Goal: Navigation & Orientation: Understand site structure

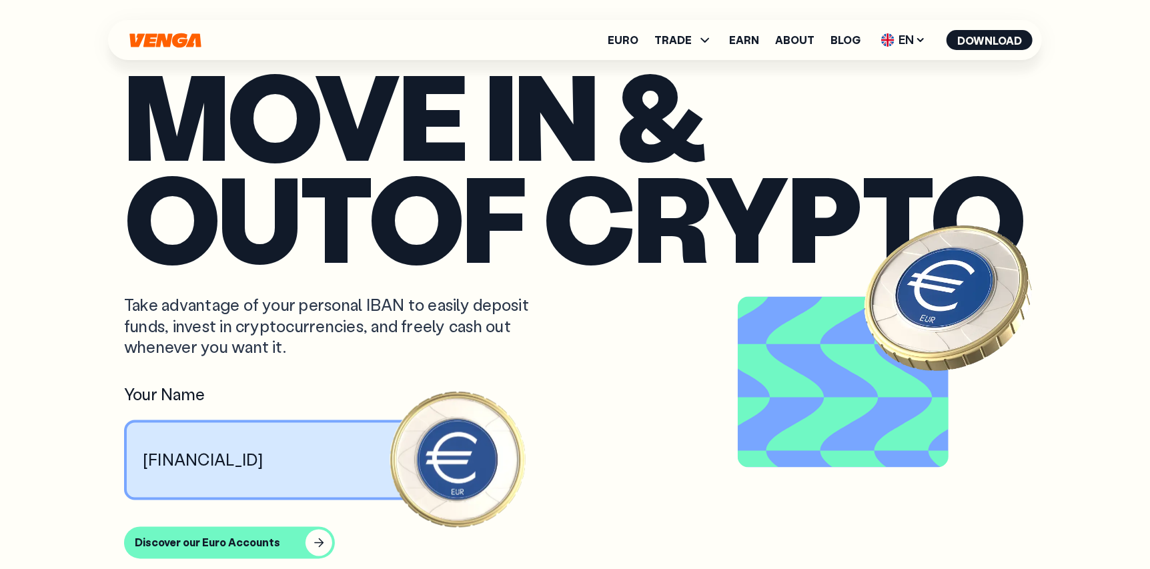
scroll to position [1111, 0]
click at [207, 322] on p "Take advantage of your personal IBAN to easily deposit funds, invest in cryptoc…" at bounding box center [334, 325] width 421 height 63
click at [167, 393] on article "move in & out of crypto Take advantage of your personal IBAN to easily deposit …" at bounding box center [575, 310] width 902 height 495
click at [251, 192] on p "move in & out of crypto" at bounding box center [575, 165] width 902 height 204
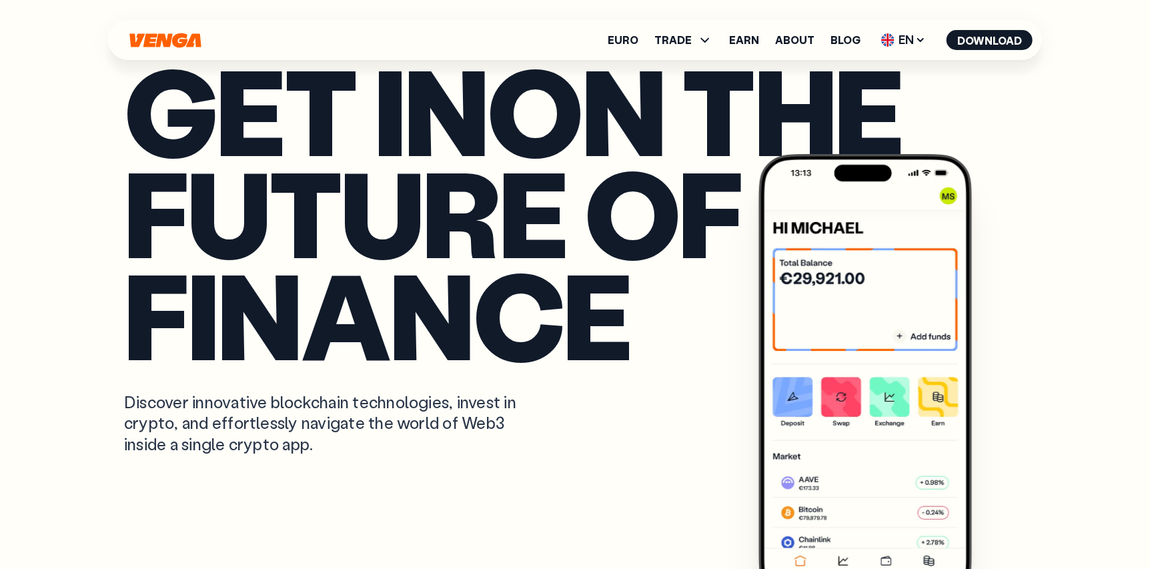
scroll to position [0, 0]
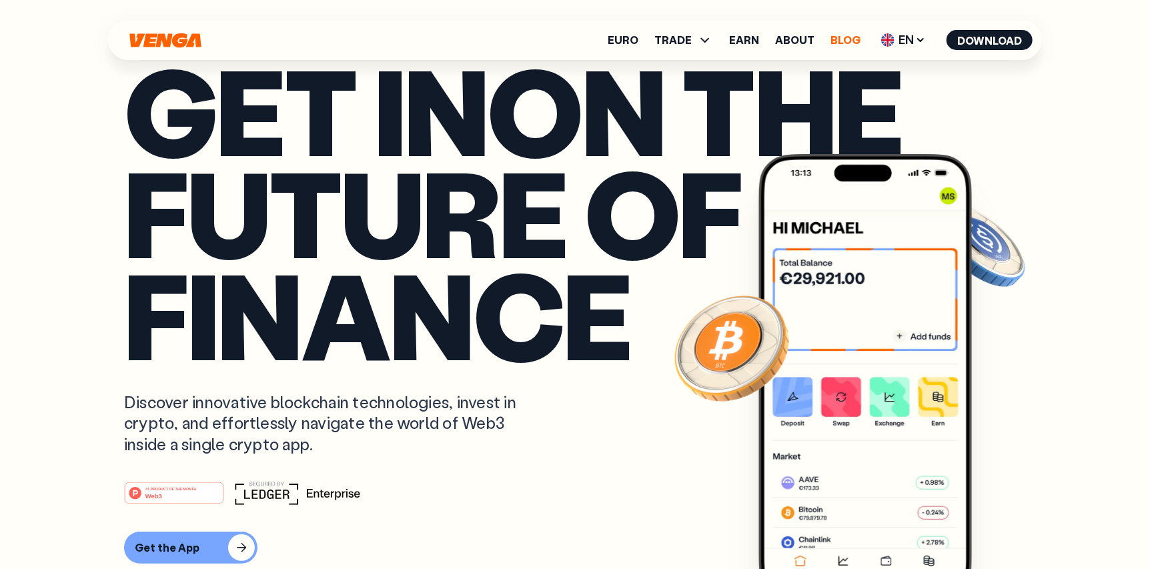
click at [858, 41] on link "Blog" at bounding box center [845, 40] width 30 height 11
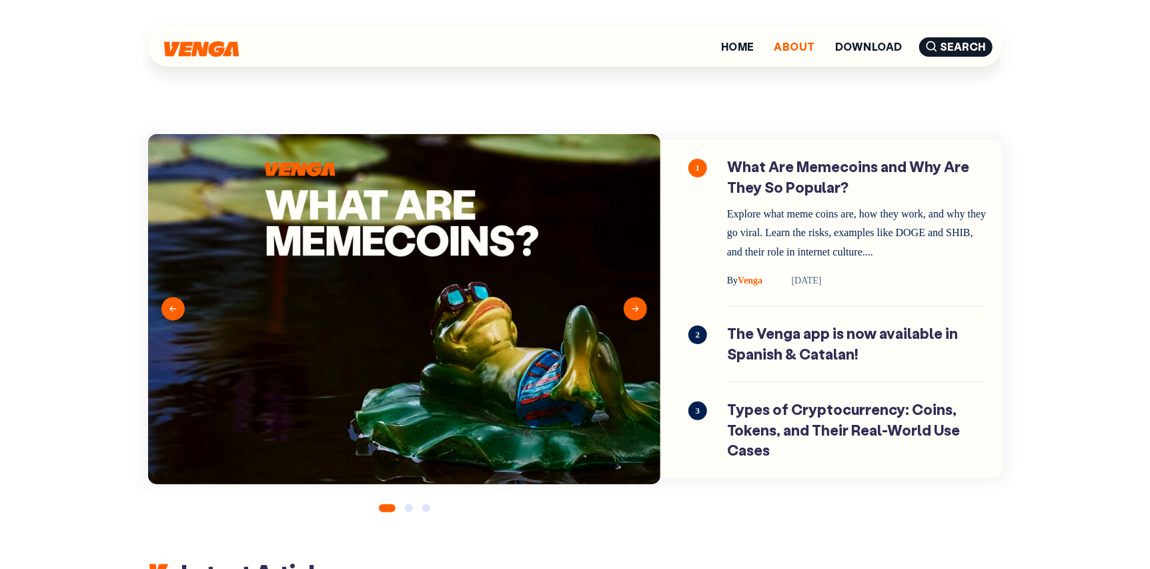
click at [802, 47] on link "About" at bounding box center [794, 46] width 41 height 11
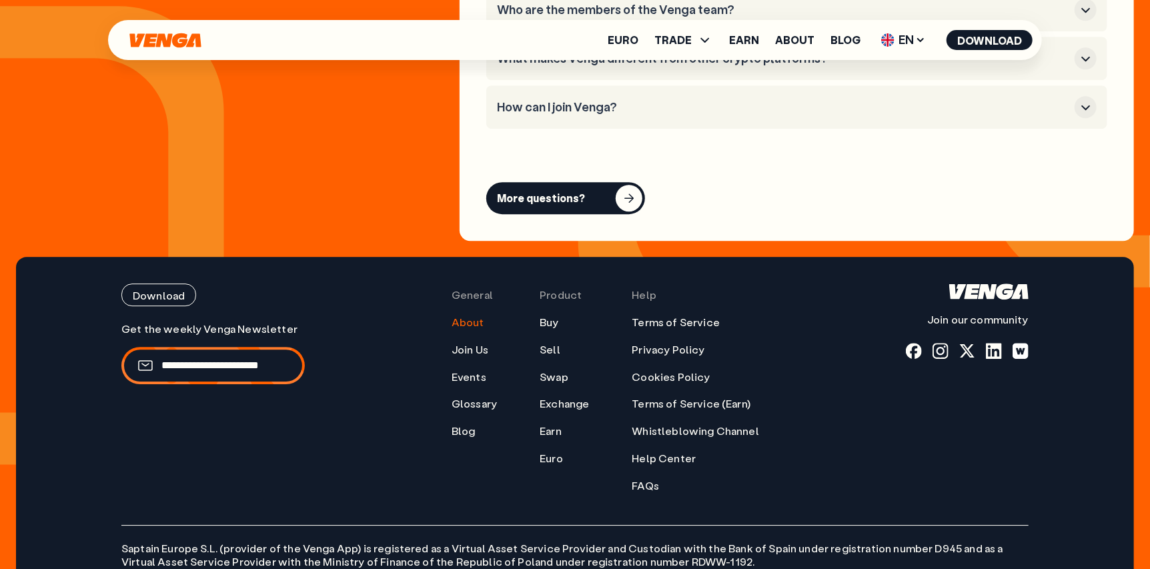
scroll to position [5359, 0]
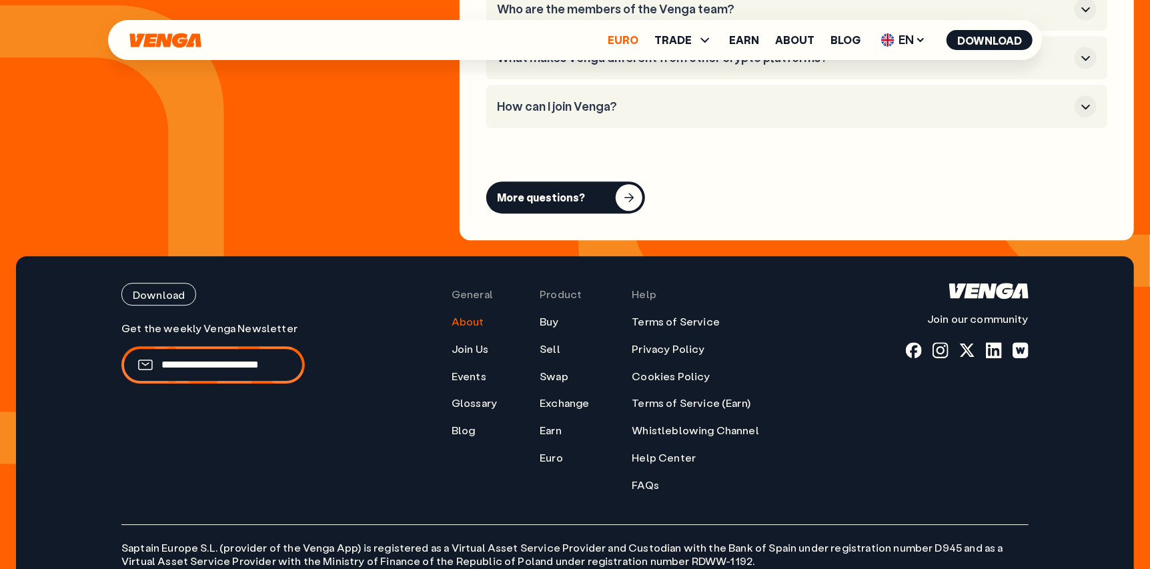
click at [638, 41] on link "Euro" at bounding box center [623, 40] width 31 height 11
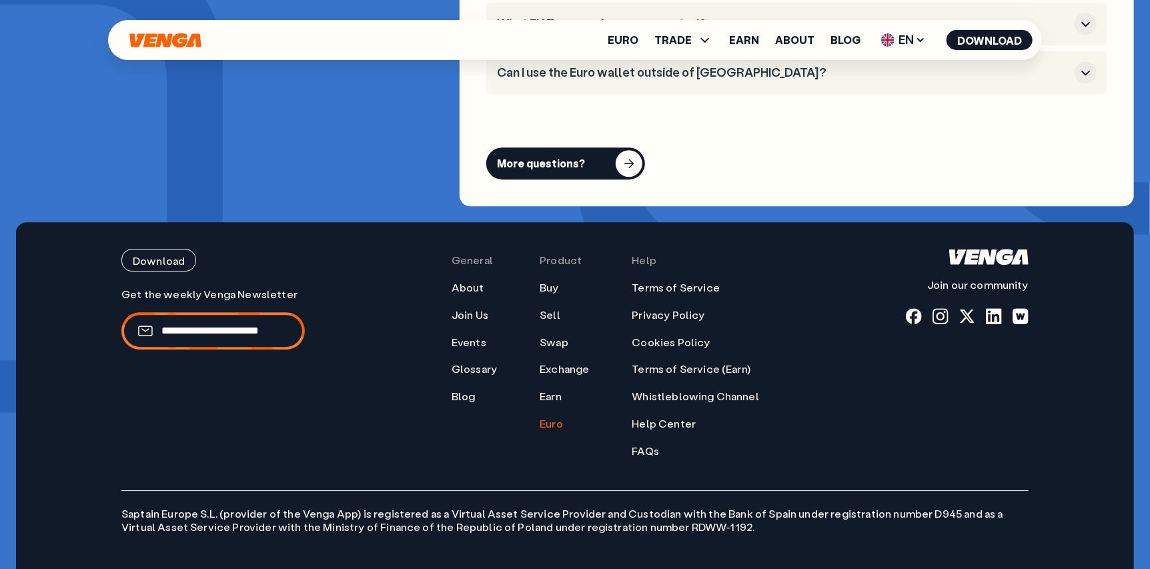
scroll to position [5347, 0]
